Goal: Task Accomplishment & Management: Use online tool/utility

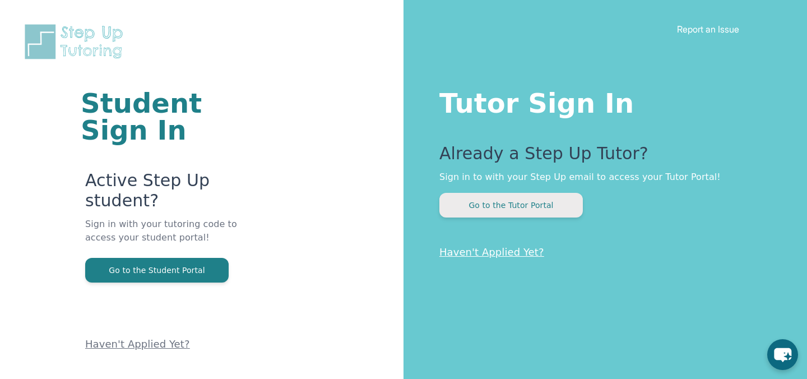
click at [524, 197] on button "Go to the Tutor Portal" at bounding box center [512, 205] width 144 height 25
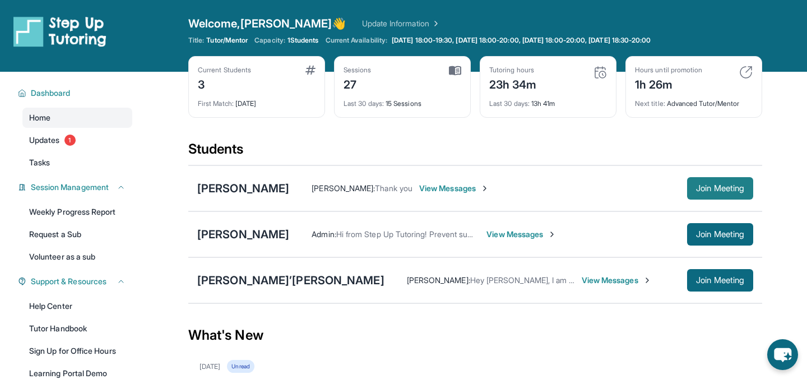
click at [715, 188] on span "Join Meeting" at bounding box center [720, 188] width 48 height 7
click at [728, 188] on span "Join Meeting" at bounding box center [720, 188] width 48 height 7
click at [347, 188] on span "[PERSON_NAME] :" at bounding box center [343, 188] width 63 height 10
click at [240, 186] on div "[PERSON_NAME]" at bounding box center [243, 189] width 92 height 16
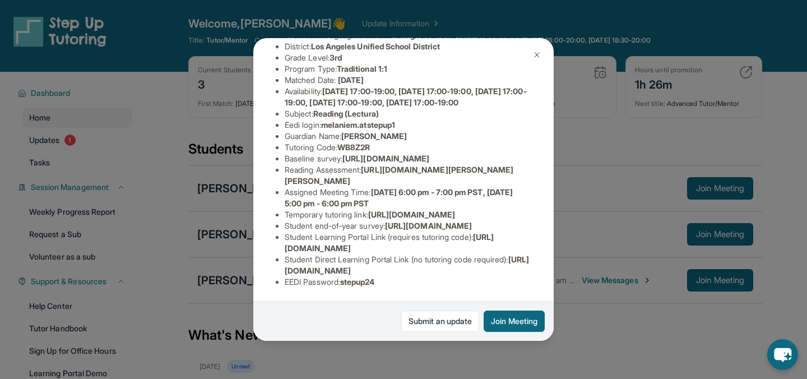
scroll to position [141, 393]
drag, startPoint x: 284, startPoint y: 151, endPoint x: 473, endPoint y: 175, distance: 191.0
click at [473, 175] on ul "Preferred Language of Guardian: English District: [GEOGRAPHIC_DATA] Unified Sch…" at bounding box center [404, 159] width 256 height 258
copy span "[URL][DOMAIN_NAME]"
click at [587, 233] on div "[PERSON_NAME] Guardian: [PERSON_NAME] Student Information [URL][DOMAIN_NAME] Pr…" at bounding box center [403, 189] width 807 height 379
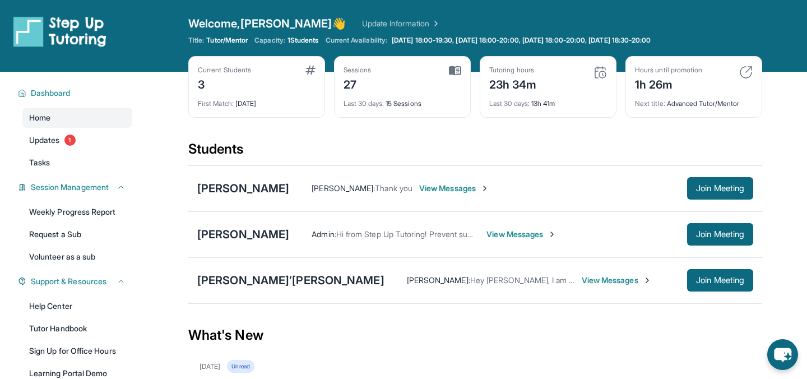
click at [426, 184] on span "View Messages" at bounding box center [454, 188] width 70 height 11
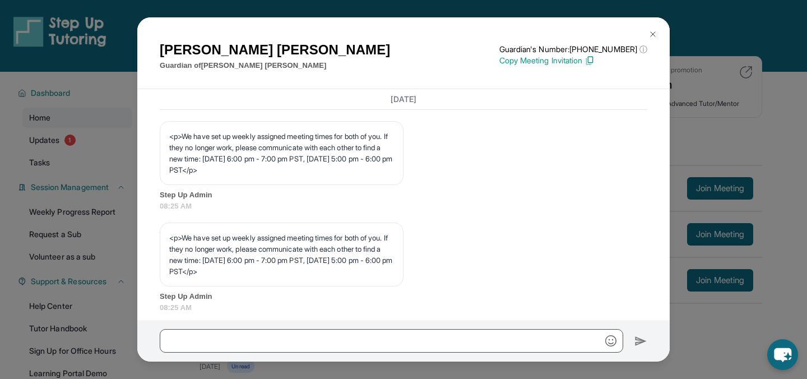
scroll to position [504, 0]
click at [656, 31] on img at bounding box center [653, 34] width 9 height 9
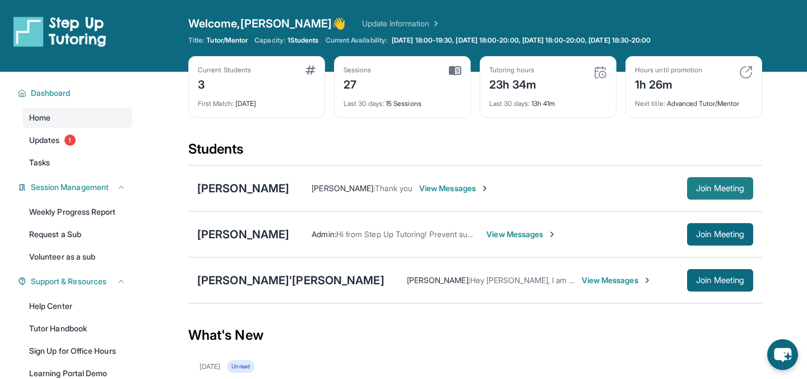
click at [705, 181] on button "Join Meeting" at bounding box center [720, 188] width 66 height 22
